Goal: Information Seeking & Learning: Learn about a topic

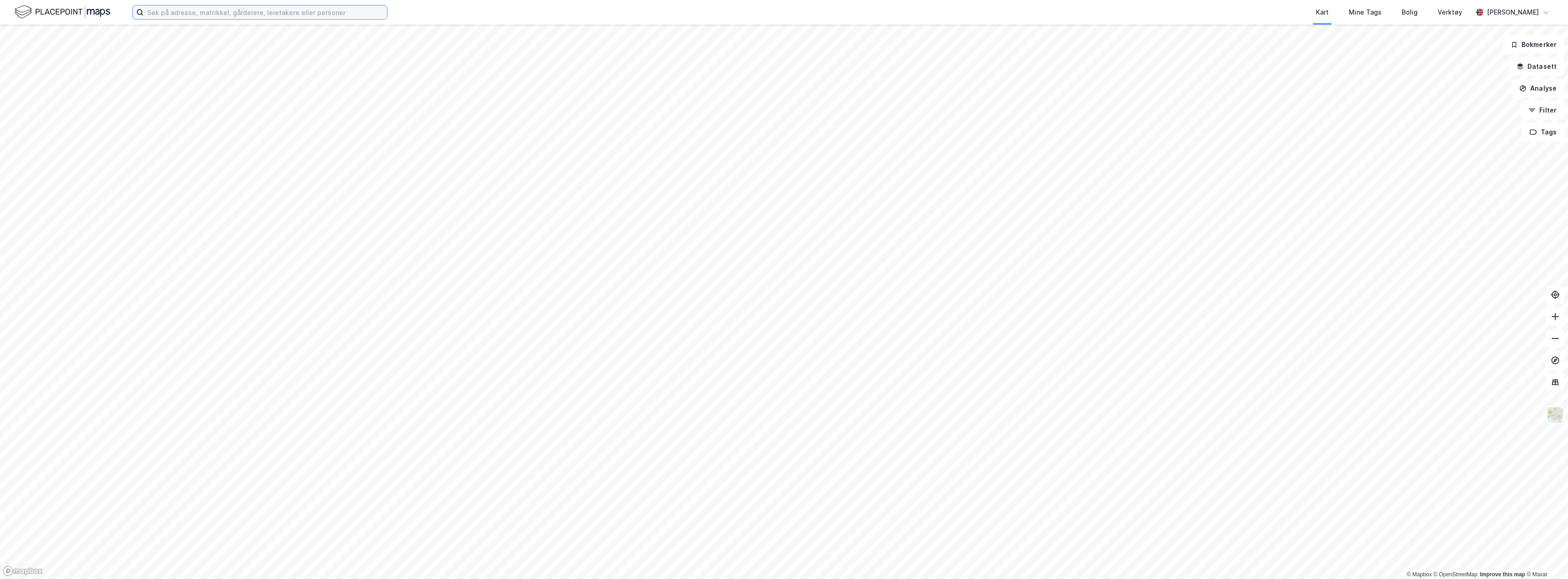
click at [222, 10] on input at bounding box center [265, 12] width 243 height 13
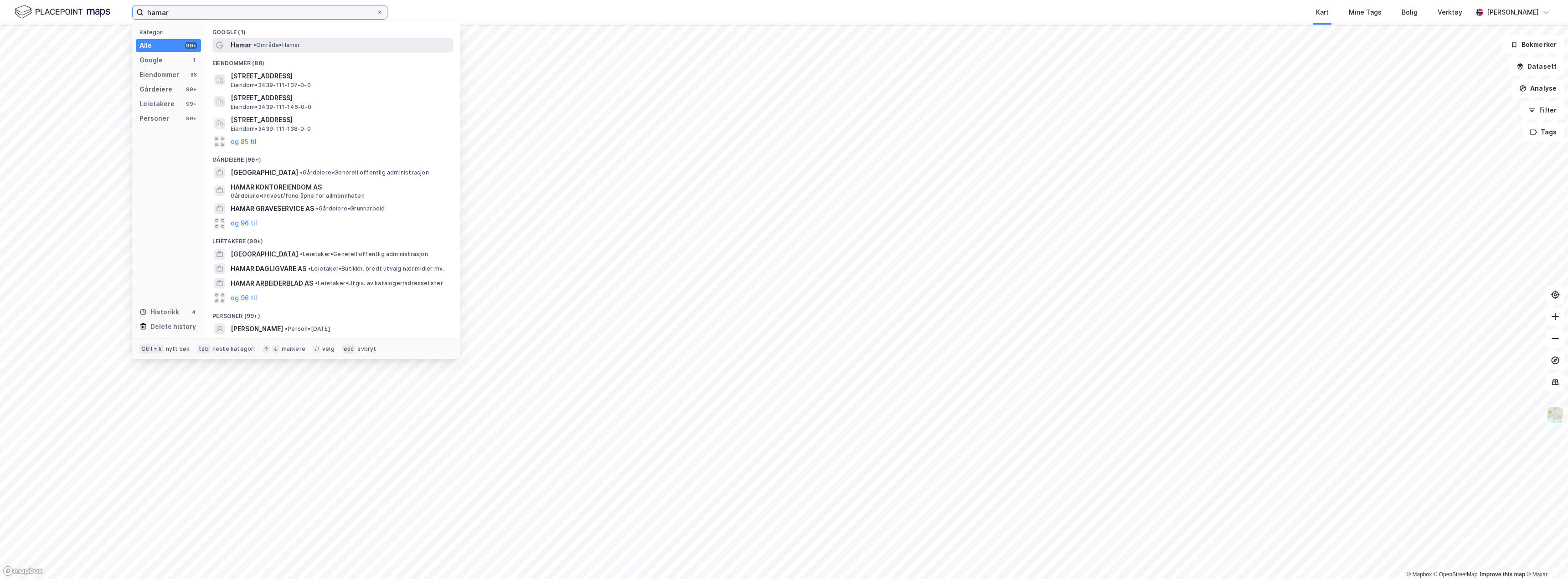
type input "hamar"
click at [250, 42] on span "Hamar" at bounding box center [241, 45] width 21 height 11
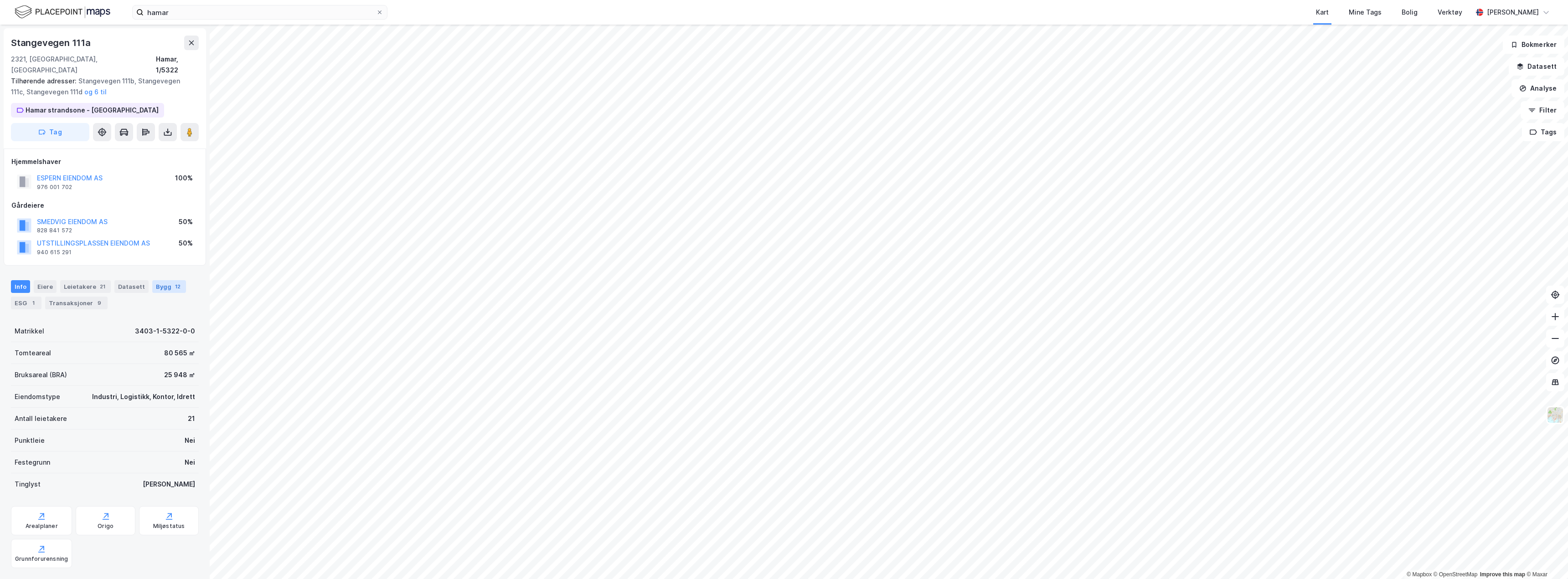
click at [162, 280] on div "Bygg 12" at bounding box center [169, 286] width 33 height 13
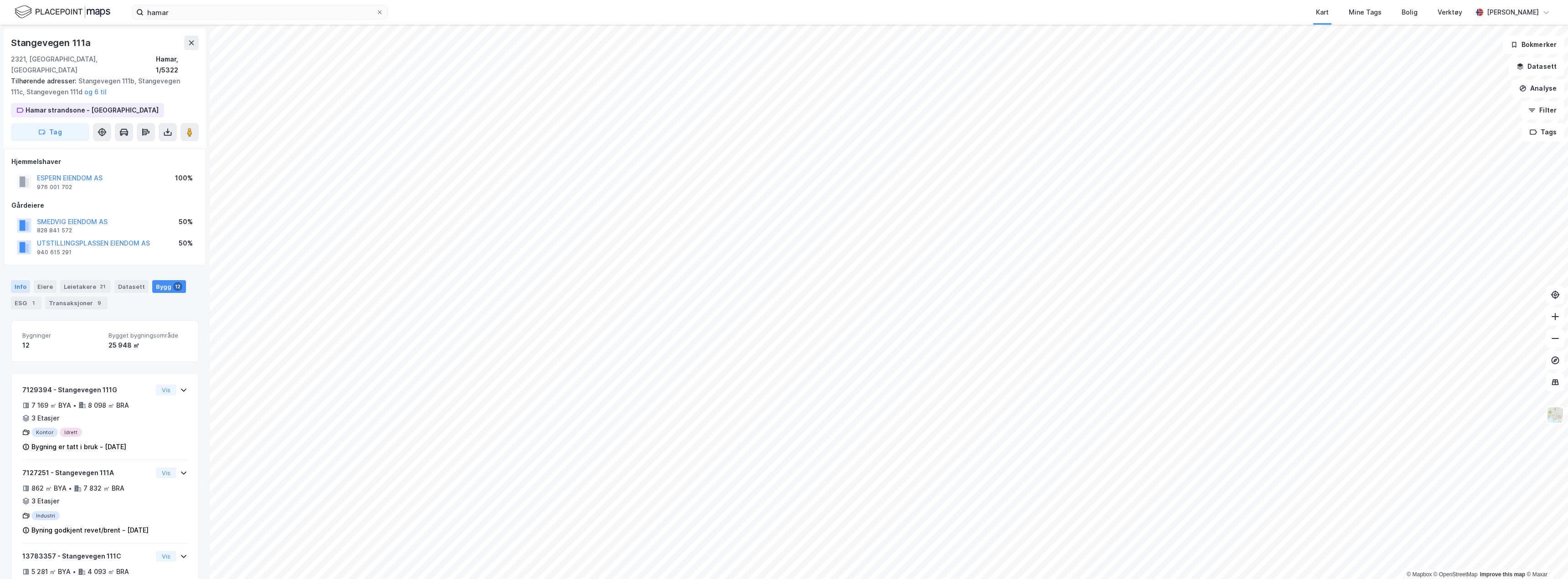
click at [18, 280] on div "Info" at bounding box center [20, 286] width 19 height 13
